Goal: Task Accomplishment & Management: Manage account settings

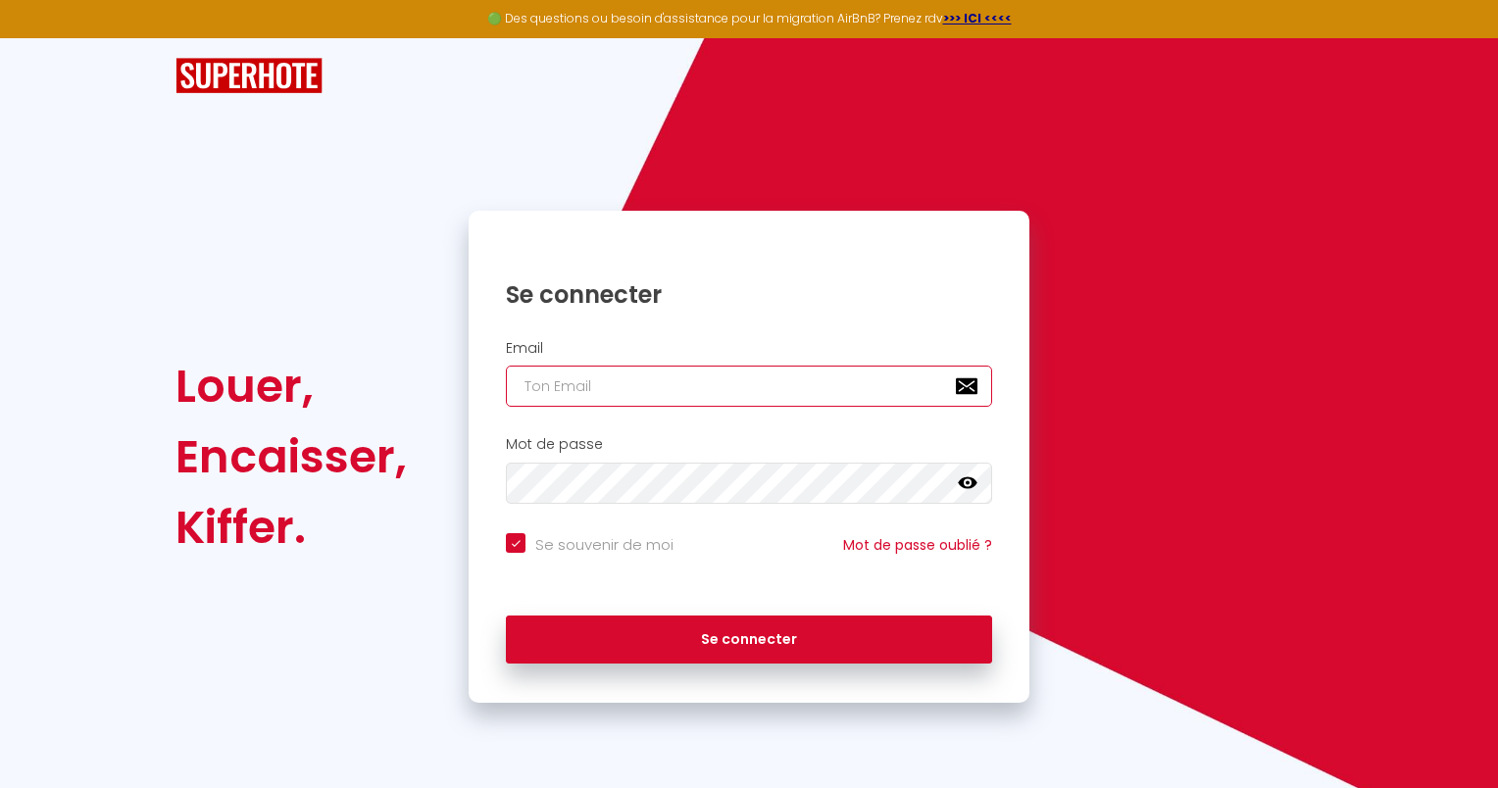
type input "[EMAIL_ADDRESS][DOMAIN_NAME]"
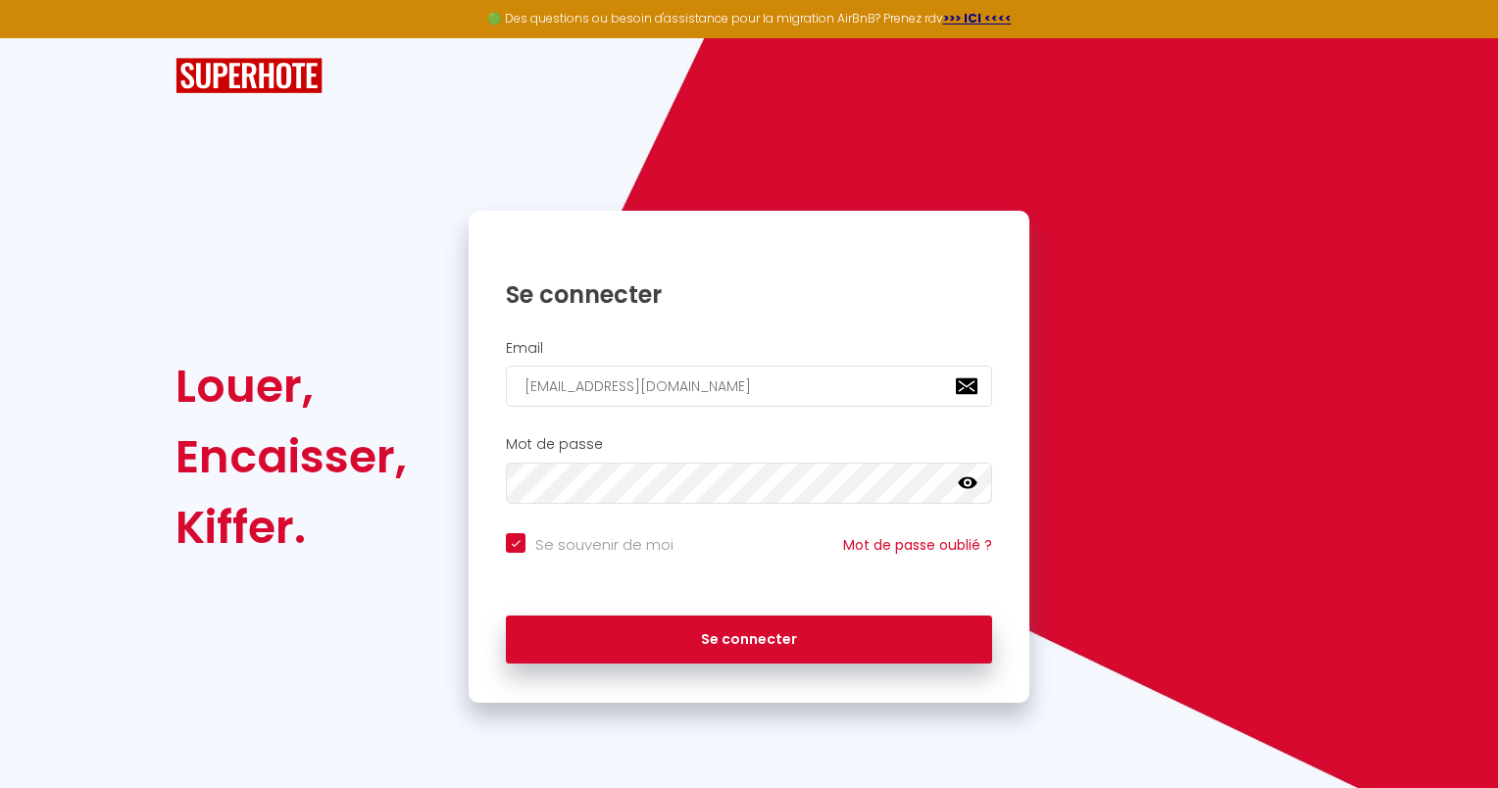
click at [967, 477] on icon at bounding box center [968, 484] width 20 height 20
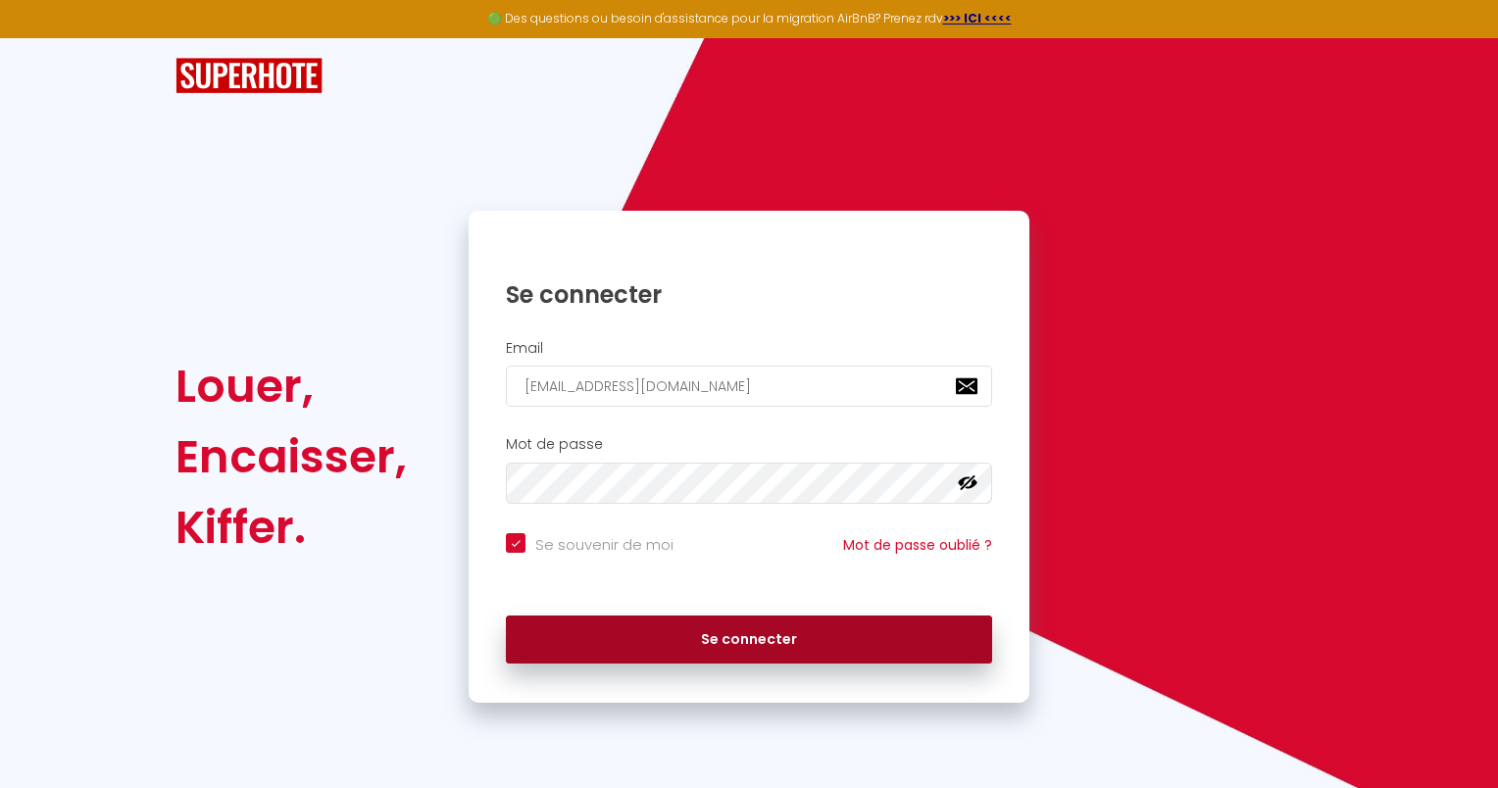
click at [737, 638] on button "Se connecter" at bounding box center [749, 640] width 486 height 49
checkbox input "true"
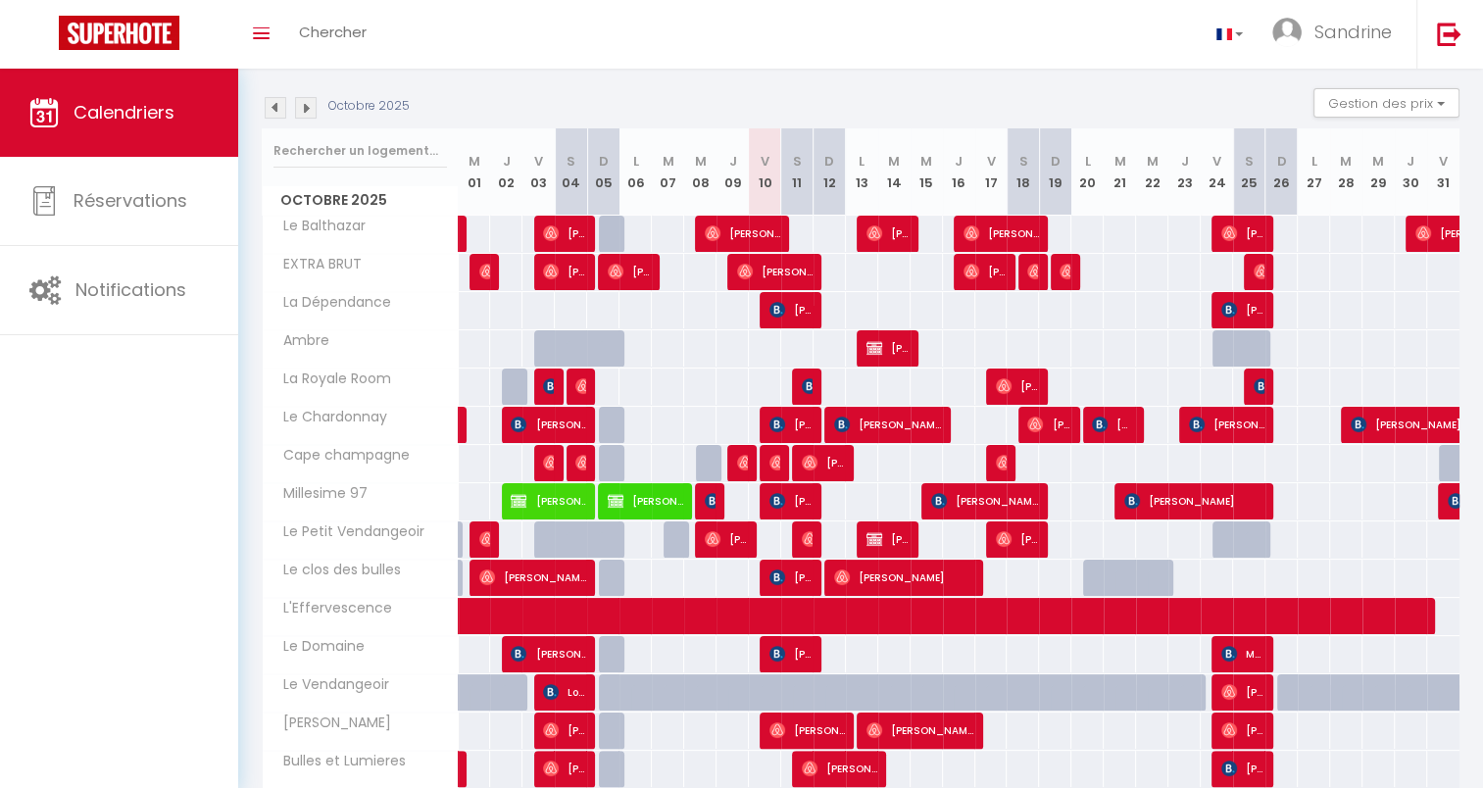
scroll to position [196, 0]
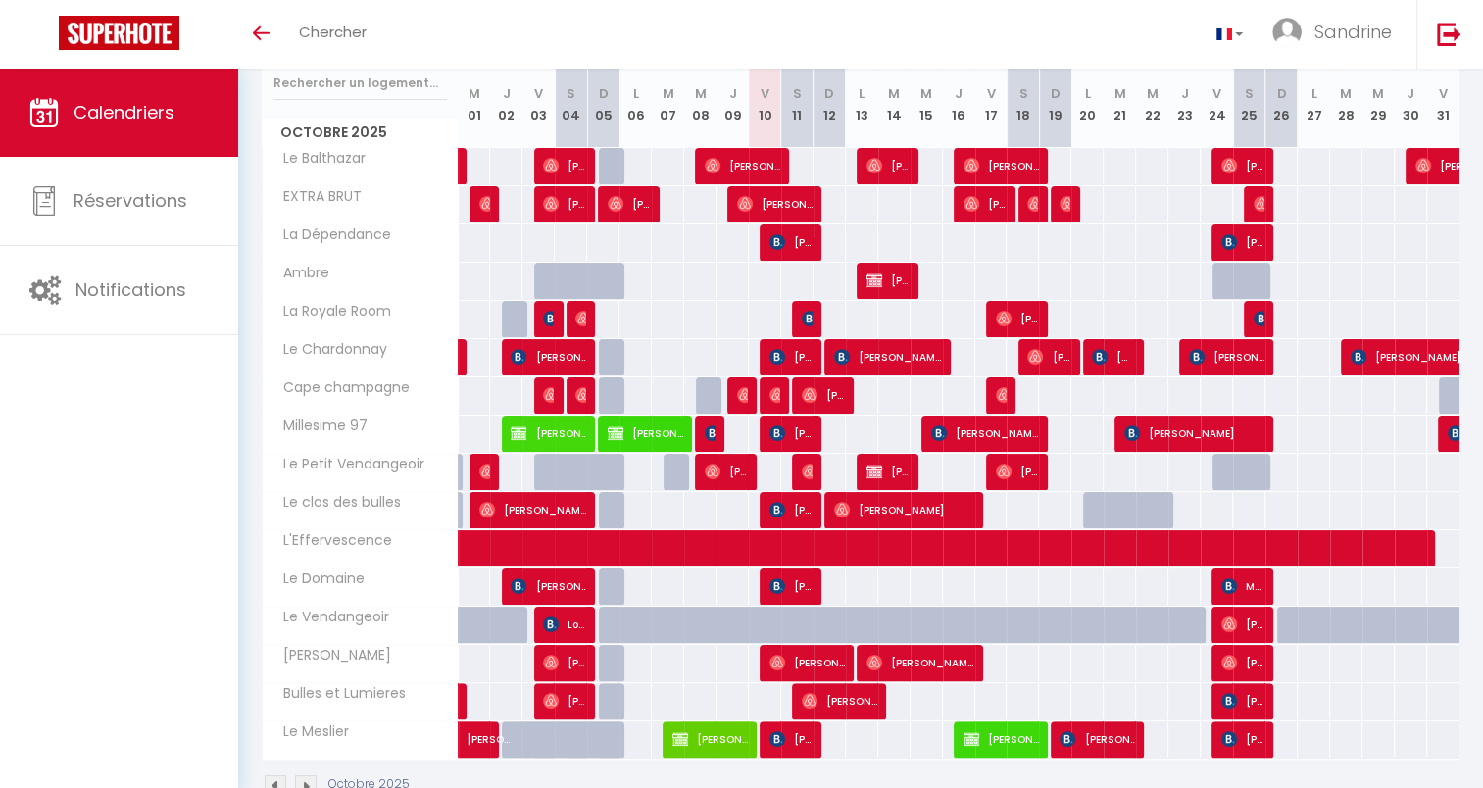
scroll to position [294, 0]
